Goal: Answer question/provide support

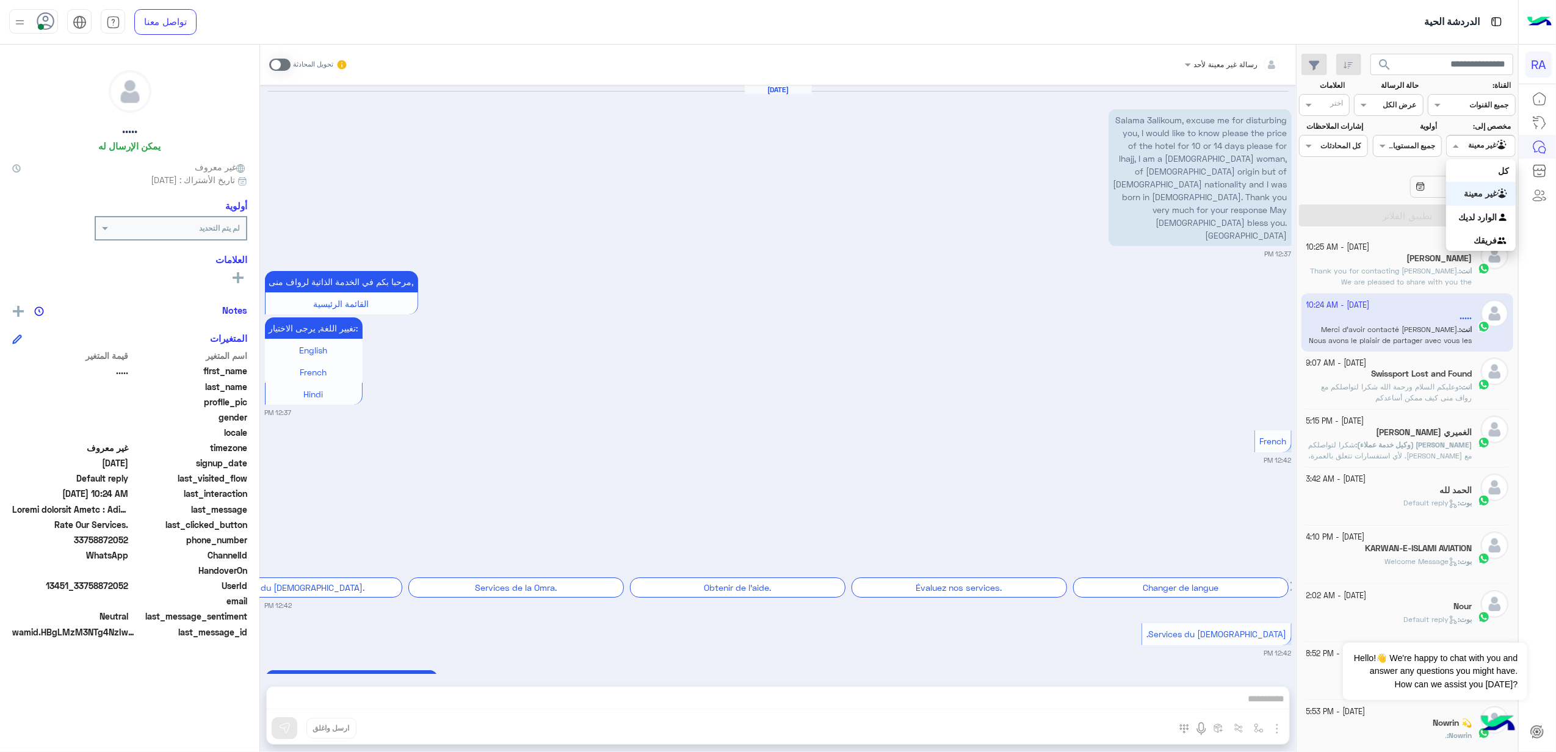
scroll to position [2266, 0]
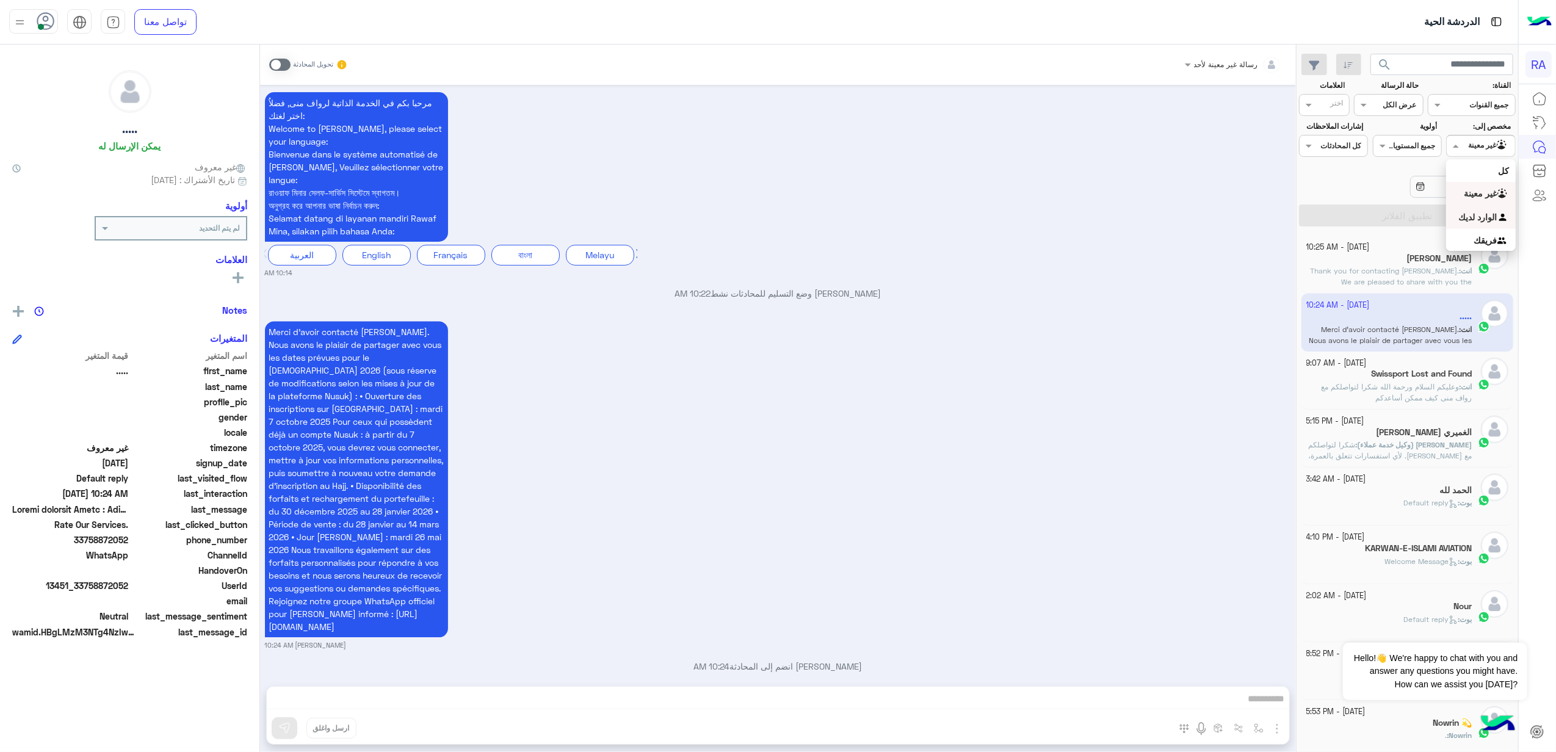
click at [1461, 225] on div "الوارد لديك" at bounding box center [1480, 218] width 69 height 24
click at [1458, 222] on button "تطبيق الفلاتر" at bounding box center [1407, 215] width 217 height 22
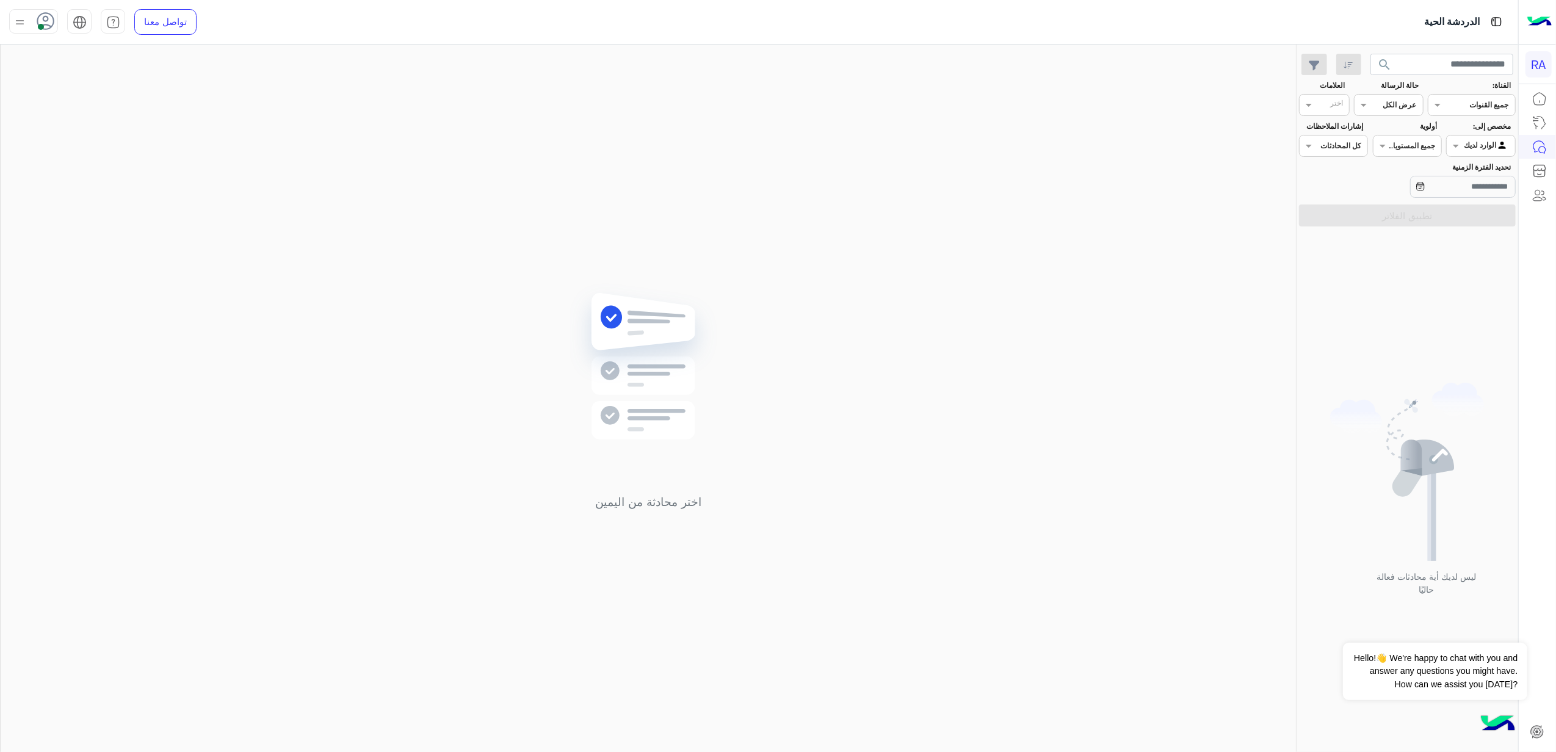
click at [1473, 144] on div at bounding box center [1481, 145] width 68 height 12
click at [1477, 195] on b "غير معينة" at bounding box center [1480, 193] width 33 height 10
click at [1460, 203] on section "القناة: القناه جميع القنوات حالة الرسالة القناه عرض الكل العلامات اختر مخصص إلى…" at bounding box center [1407, 153] width 203 height 146
click at [1450, 212] on button "تطبيق الفلاتر" at bounding box center [1407, 215] width 217 height 22
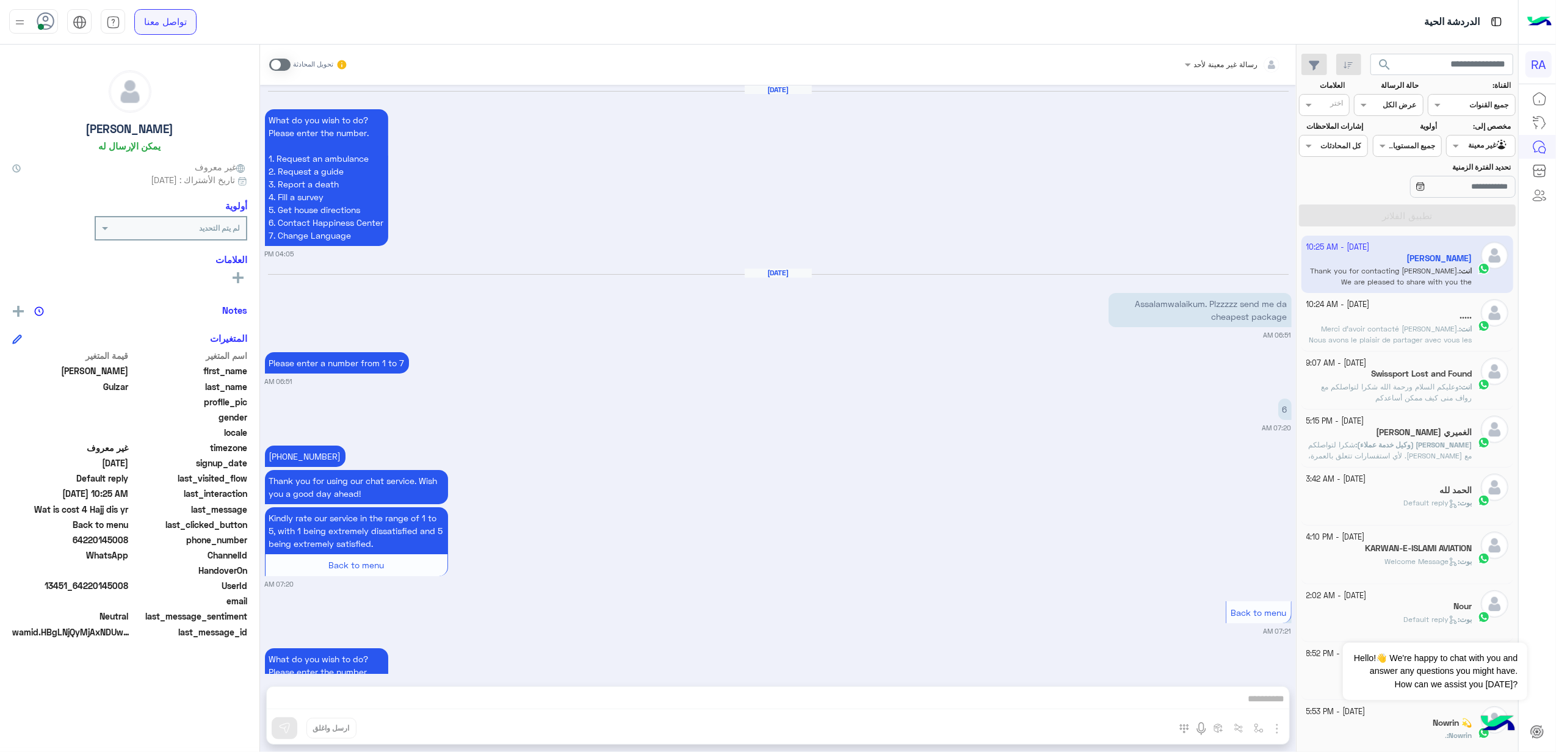
scroll to position [2059, 0]
